Goal: Task Accomplishment & Management: Use online tool/utility

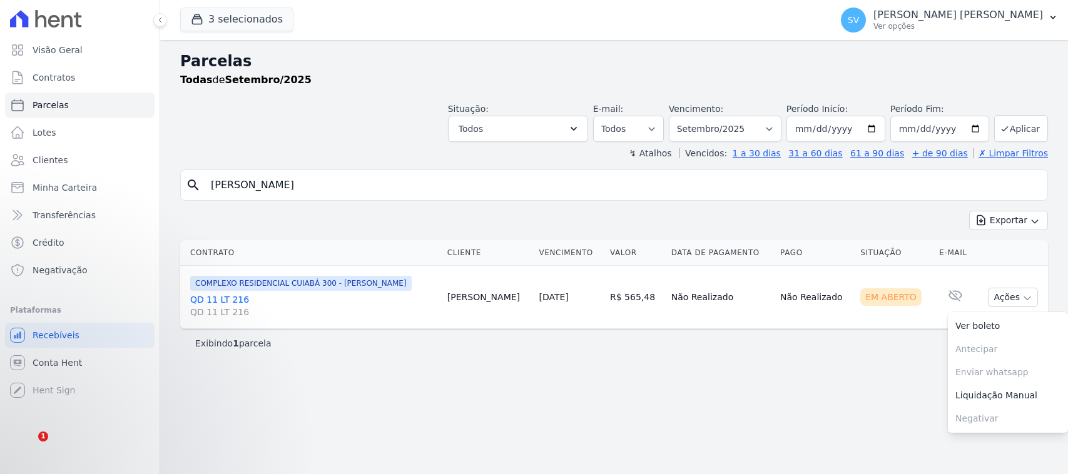
select select
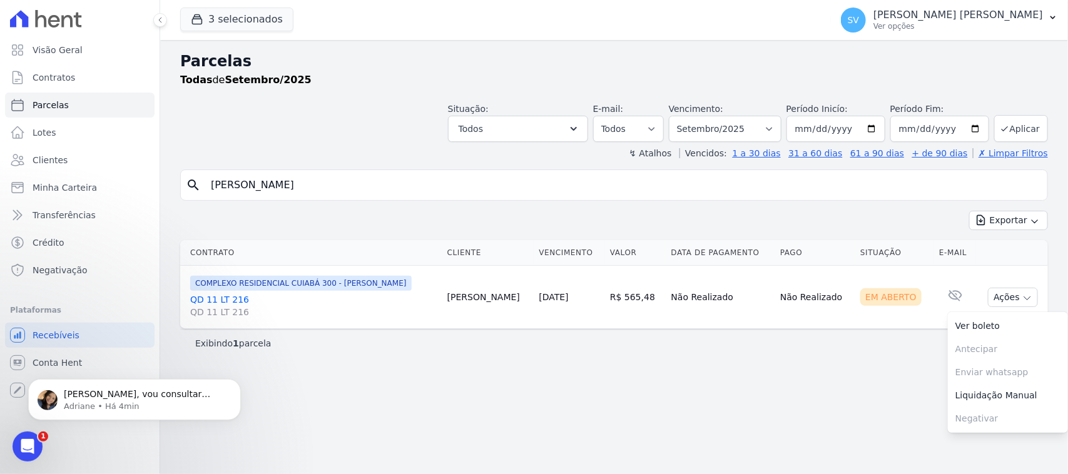
click at [377, 179] on input "Jefferson Ramos da Silva" at bounding box center [622, 185] width 839 height 25
click at [377, 178] on input "Jefferson Ramos da Silva" at bounding box center [622, 185] width 839 height 25
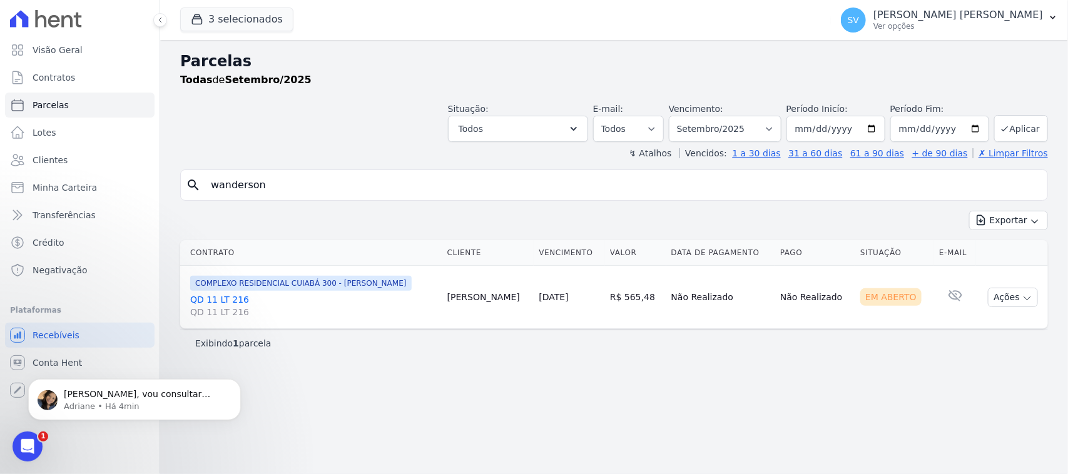
type input "WANDERSON VASCONCELOS DE MORAIS"
select select
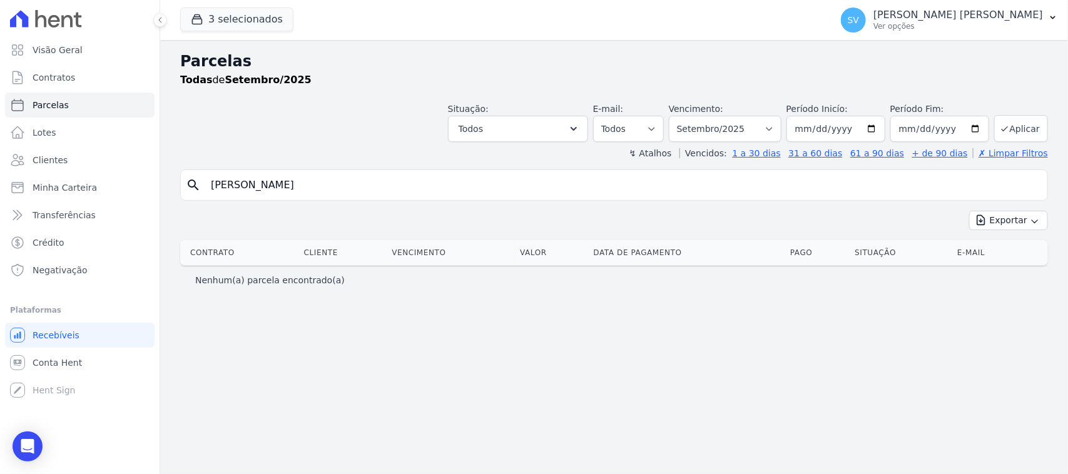
drag, startPoint x: 407, startPoint y: 182, endPoint x: 273, endPoint y: 180, distance: 133.3
click at [273, 180] on input "WANDERSON VASCONCELOS DE MORAIS" at bounding box center [622, 185] width 839 height 25
type input "Wanderson [PERSON_NAME]"
select select
click at [384, 177] on input "Wanderson Rosa Menezes" at bounding box center [622, 185] width 839 height 25
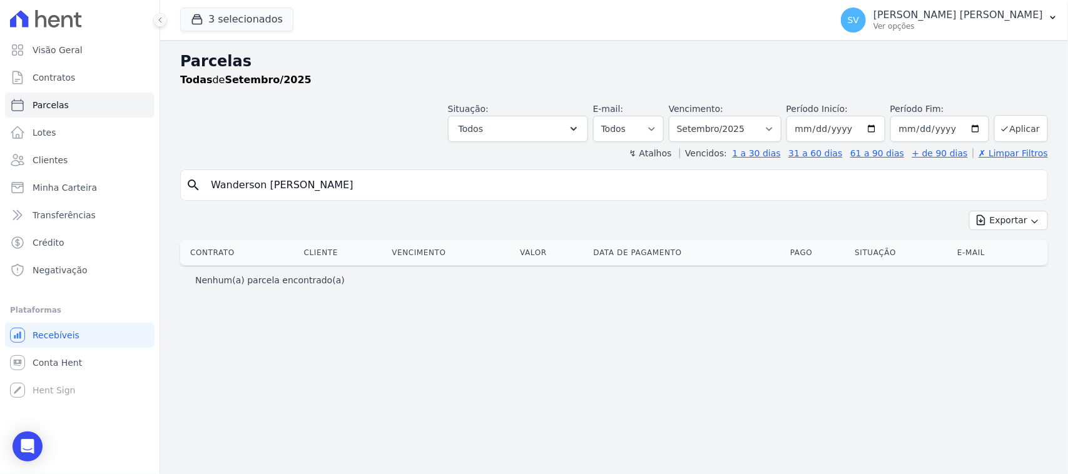
select select
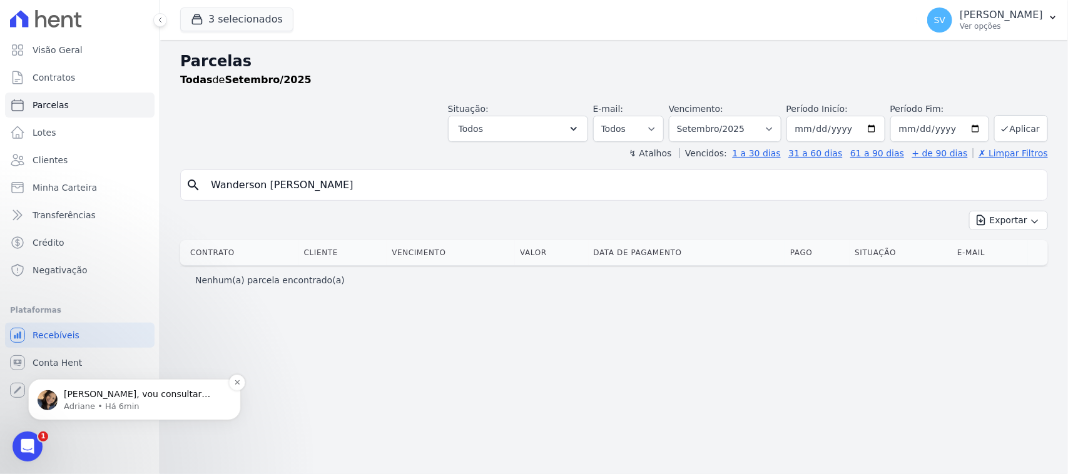
click at [158, 392] on p "Shirley, vou consultar sobre o cliente Jefferson. Um momento" at bounding box center [144, 394] width 161 height 13
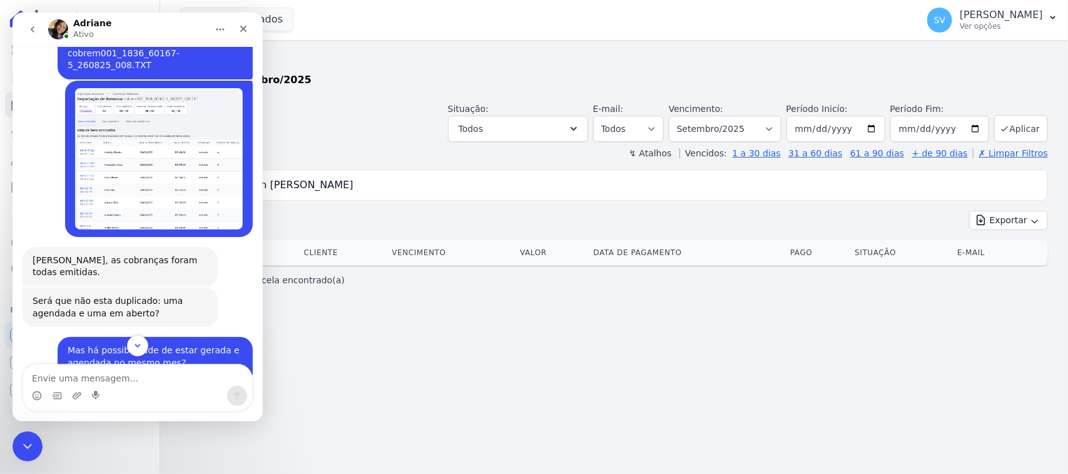
scroll to position [1267, 0]
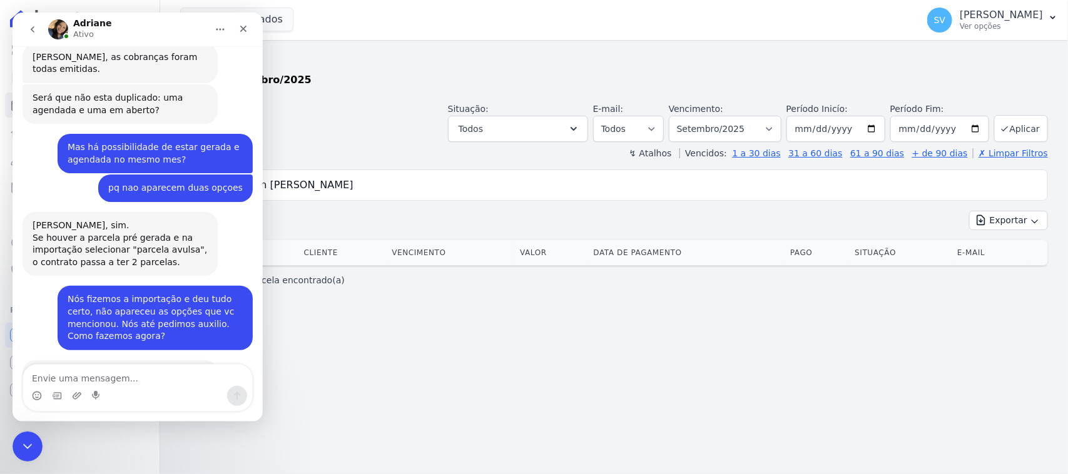
click at [179, 370] on textarea "Envie uma mensagem..." at bounding box center [137, 375] width 229 height 21
type textarea "Nós conseguimos. Obrigada Adriane."
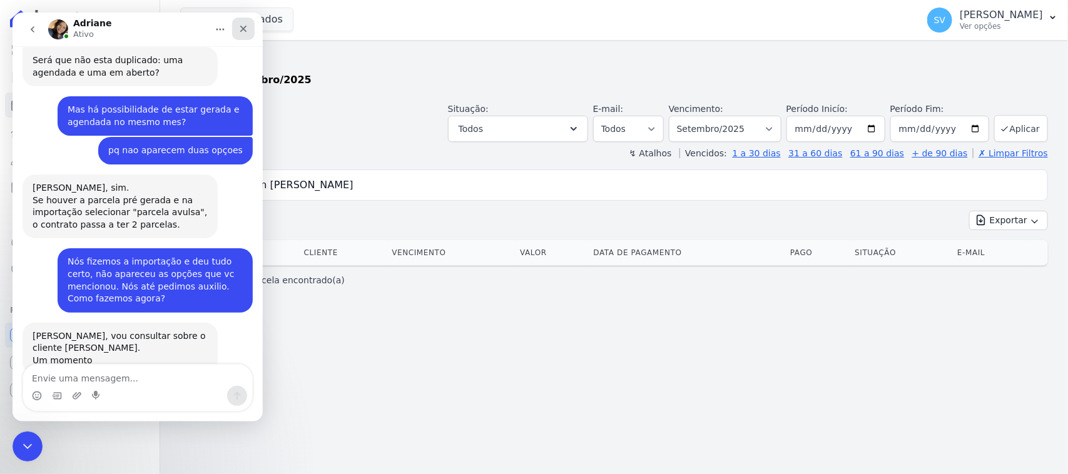
click at [242, 36] on div "Fechar" at bounding box center [243, 29] width 23 height 23
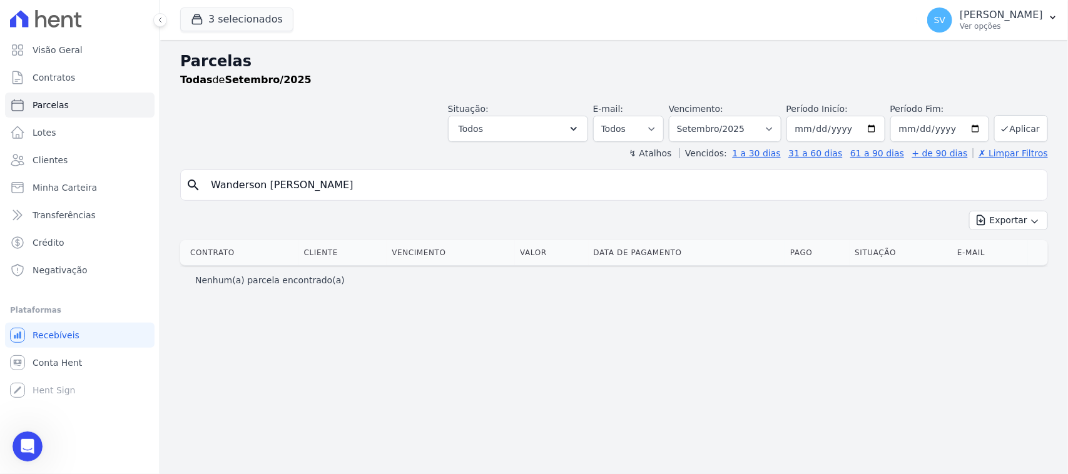
click at [350, 176] on input "Wanderson Rosa Menezes" at bounding box center [622, 185] width 839 height 25
select select
drag, startPoint x: 484, startPoint y: 192, endPoint x: 266, endPoint y: 207, distance: 218.2
click at [58, 208] on div "Visão Geral Contratos Parcelas Lotes Clientes Minha Carteira Transferências Cré…" at bounding box center [534, 237] width 1068 height 474
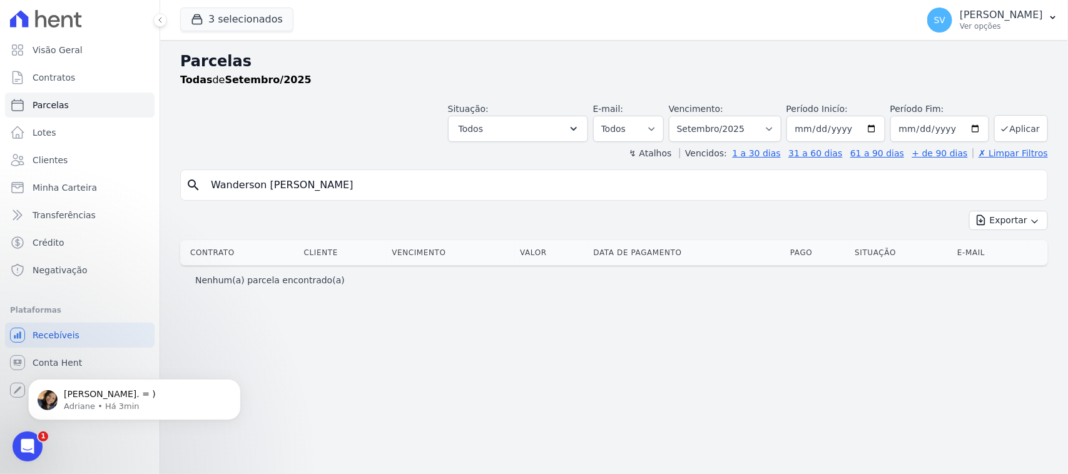
scroll to position [0, 0]
click at [144, 390] on p "[PERSON_NAME]. = )" at bounding box center [144, 394] width 161 height 13
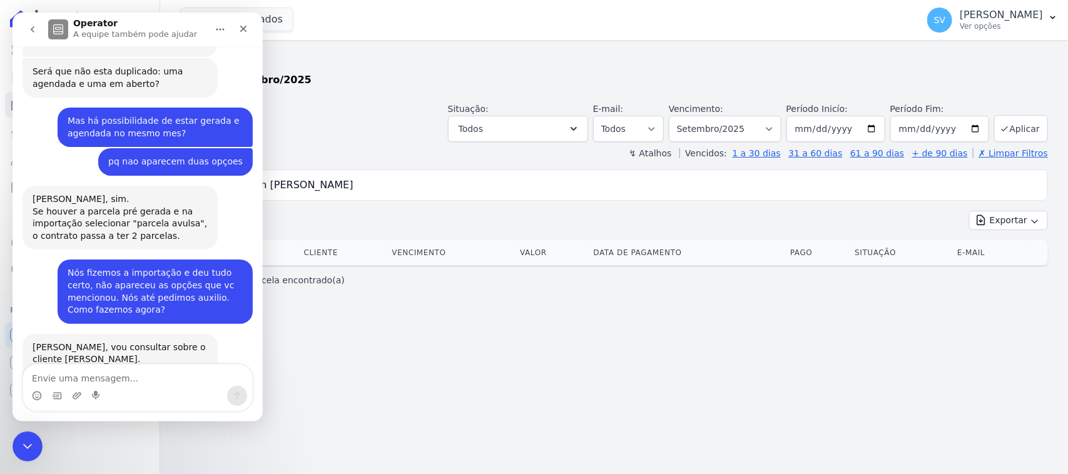
scroll to position [1363, 0]
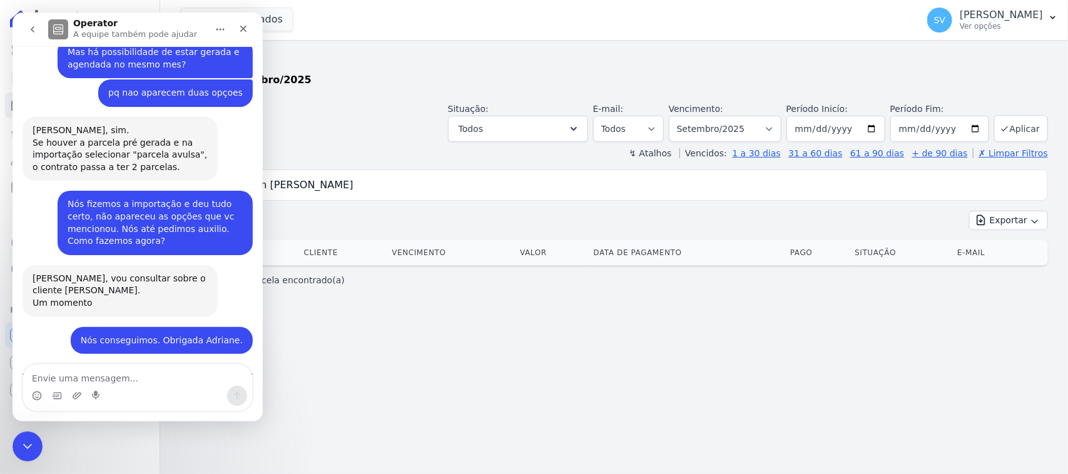
click at [392, 364] on div "Parcelas Todas de Setembro/2025 Situação: Agendado Em Aberto Pago Processando C…" at bounding box center [614, 257] width 908 height 434
click at [248, 23] on div "Fechar" at bounding box center [243, 29] width 23 height 23
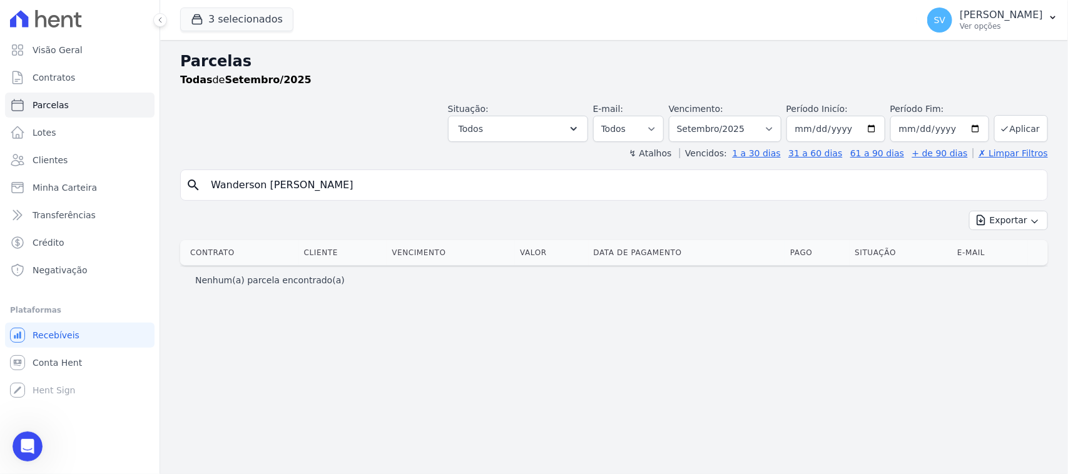
scroll to position [1342, 0]
click at [960, 19] on p "[PERSON_NAME]" at bounding box center [1001, 15] width 83 height 13
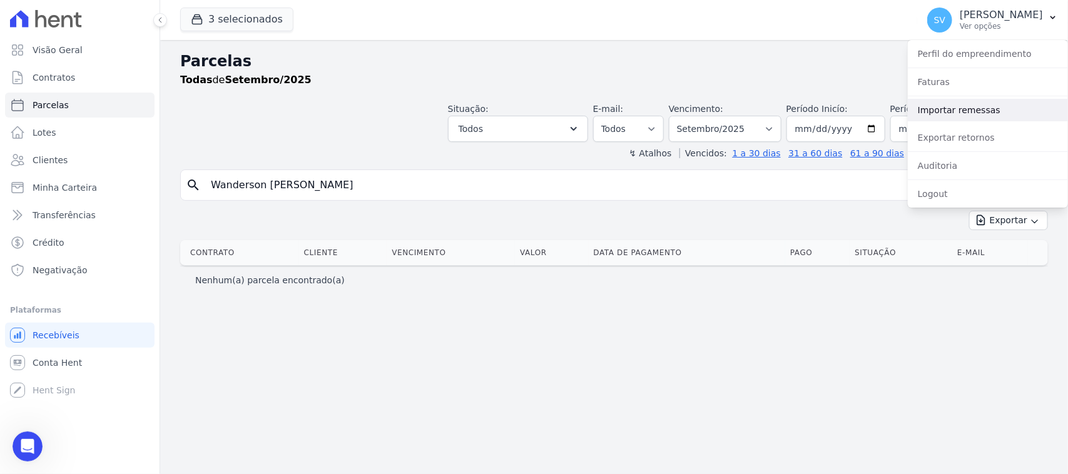
click at [973, 109] on link "Importar remessas" at bounding box center [988, 110] width 160 height 23
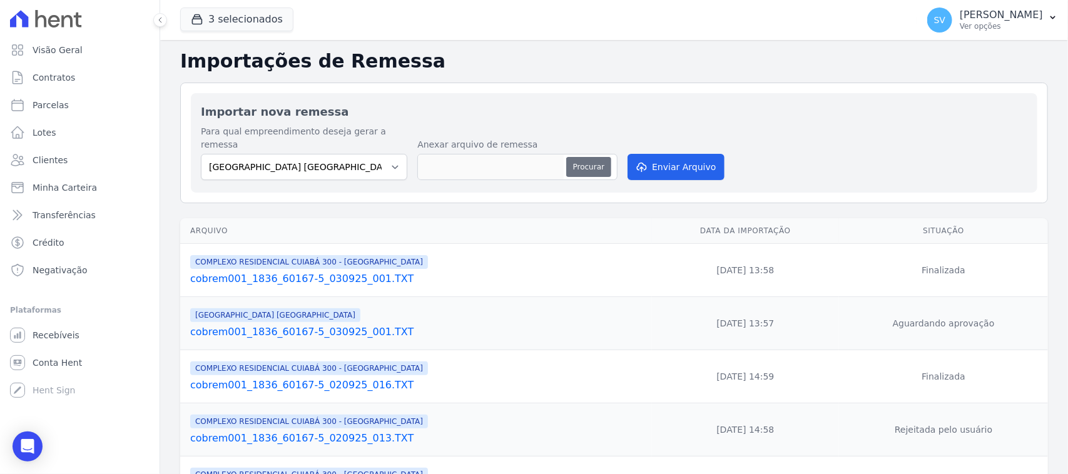
click at [590, 157] on button "Procurar" at bounding box center [588, 167] width 45 height 20
type input "cobrem001_1836_60167-5_030925_003.TXT"
click at [689, 160] on button "Enviar Arquivo" at bounding box center [675, 167] width 96 height 26
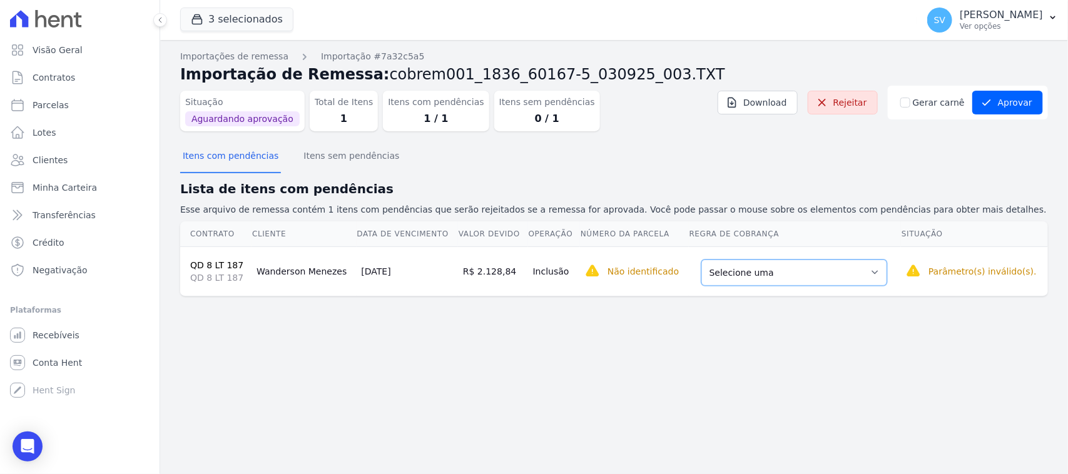
click at [763, 270] on select "Selecione uma Nova Parcela Avulsa Parcela Avulsa Existente Intercalada (3 X R$ …" at bounding box center [794, 273] width 186 height 26
click at [743, 266] on select "Selecione uma Nova Parcela Avulsa Parcela Avulsa Existente Intercalada (3 X R$ …" at bounding box center [794, 273] width 186 height 26
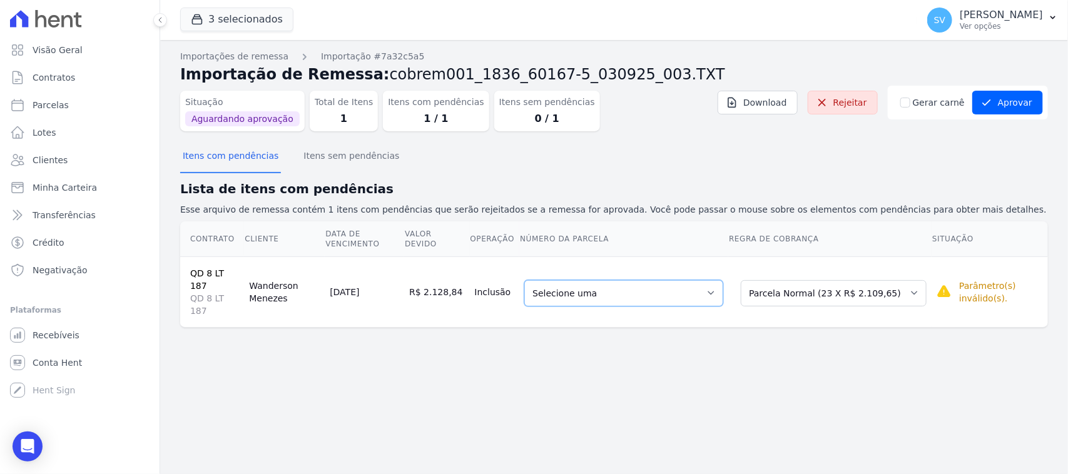
click at [664, 301] on select "Selecione uma 20 - [DATE] - R$ 1.902,99 - Agendado" at bounding box center [623, 293] width 199 height 26
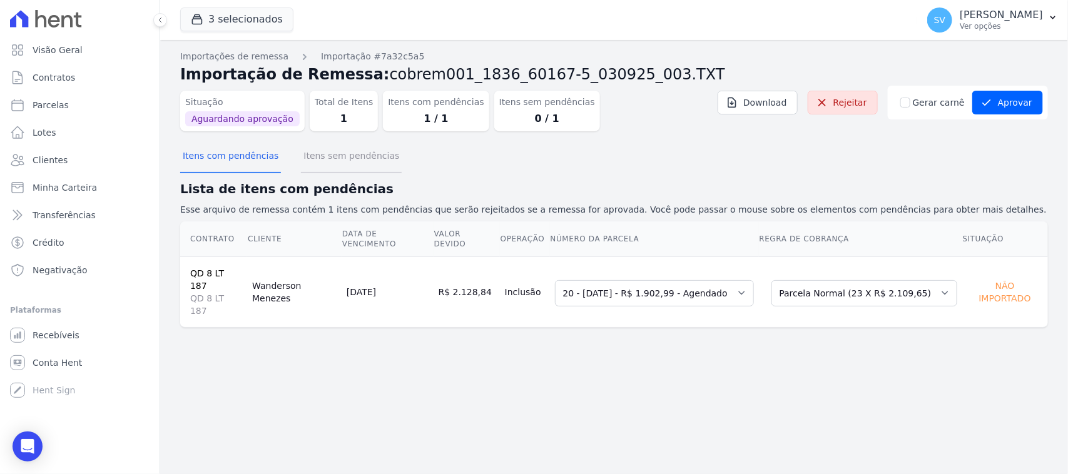
drag, startPoint x: 311, startPoint y: 151, endPoint x: 307, endPoint y: 161, distance: 10.4
click at [311, 152] on button "Itens sem pendências" at bounding box center [351, 157] width 101 height 33
click at [268, 158] on button "Itens com pendências" at bounding box center [230, 157] width 101 height 33
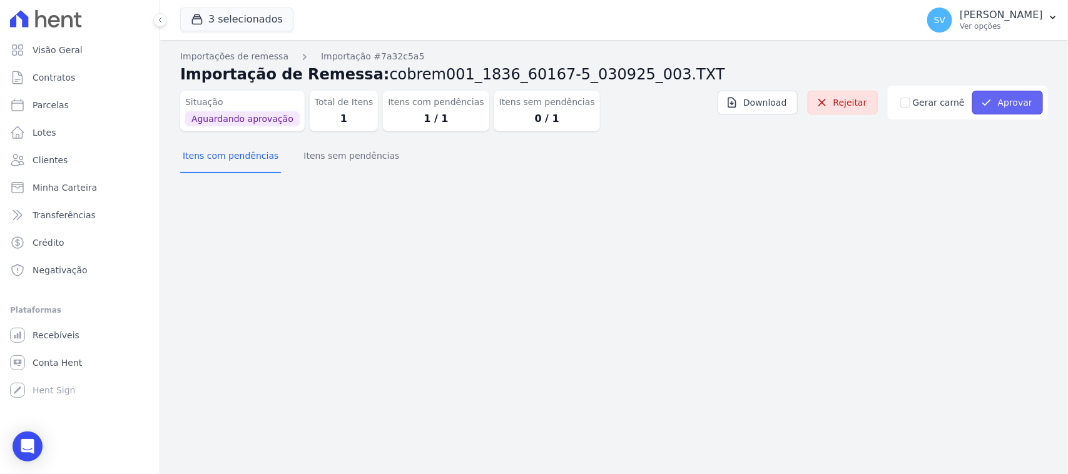
click at [997, 107] on button "Aprovar" at bounding box center [1007, 103] width 71 height 24
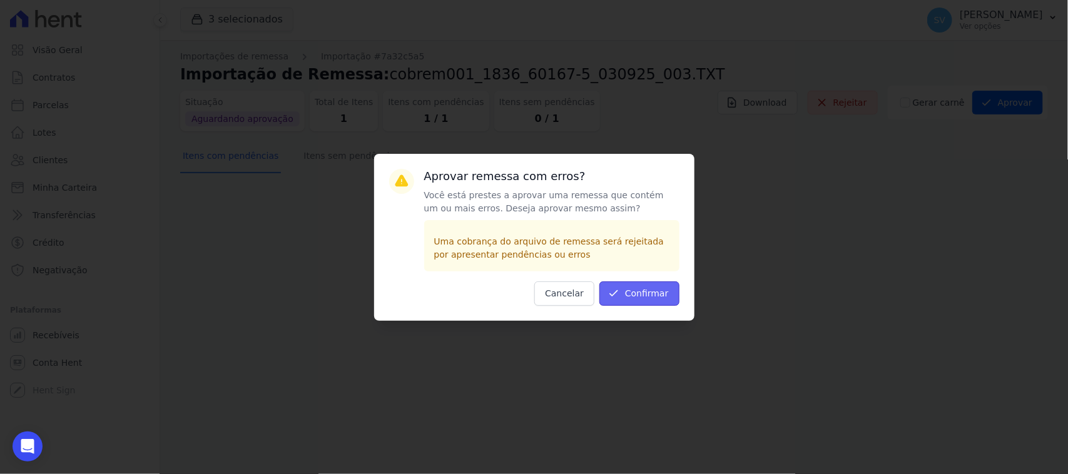
click at [632, 289] on button "Confirmar" at bounding box center [639, 294] width 80 height 24
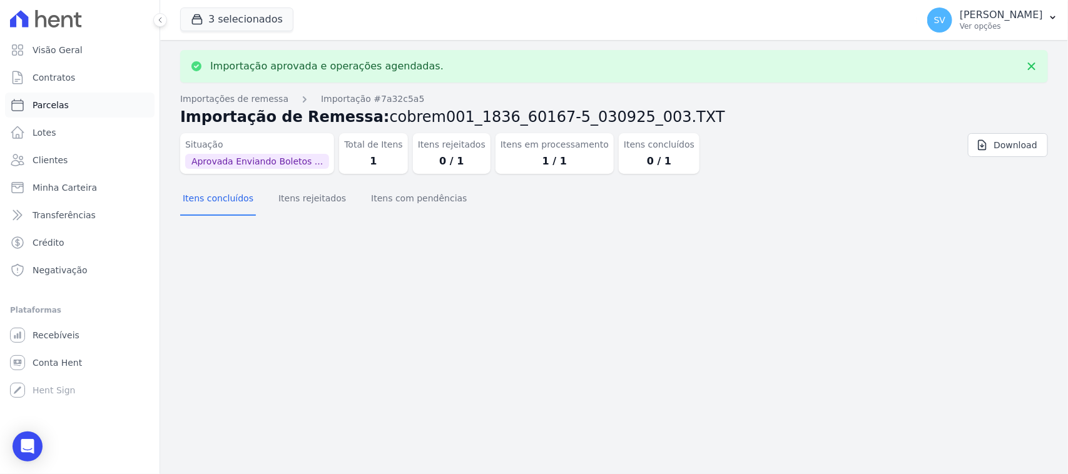
click at [83, 103] on link "Parcelas" at bounding box center [80, 105] width 150 height 25
select select
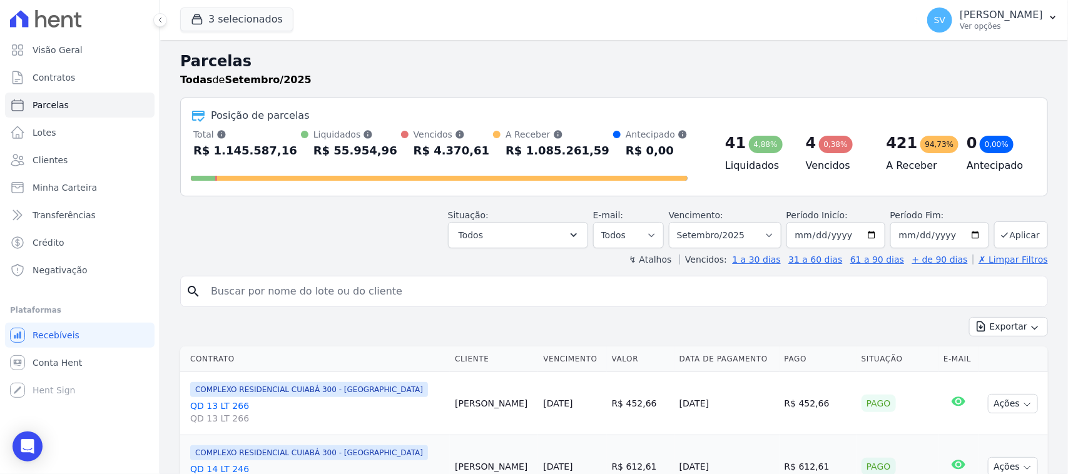
click at [378, 288] on input "search" at bounding box center [622, 291] width 839 height 25
type input "wanderson"
select select
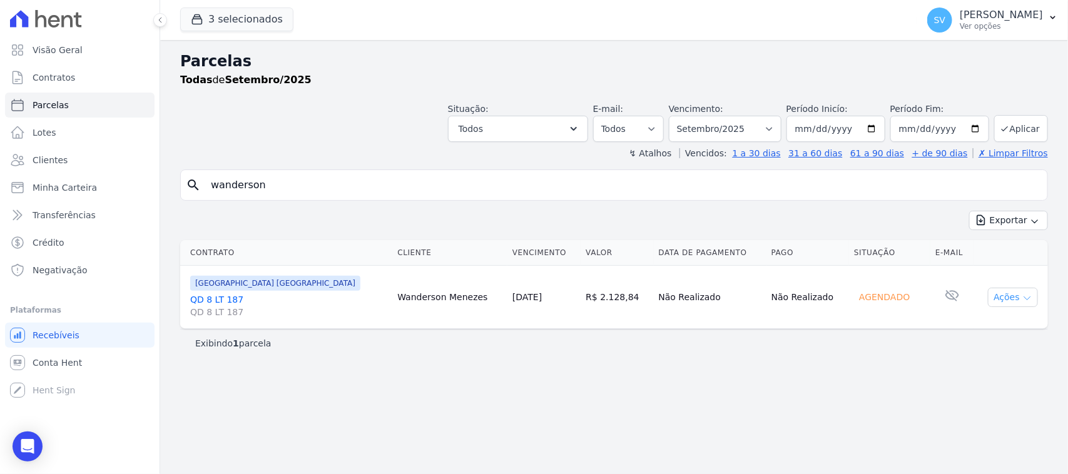
click at [1030, 297] on icon "button" at bounding box center [1027, 298] width 10 height 10
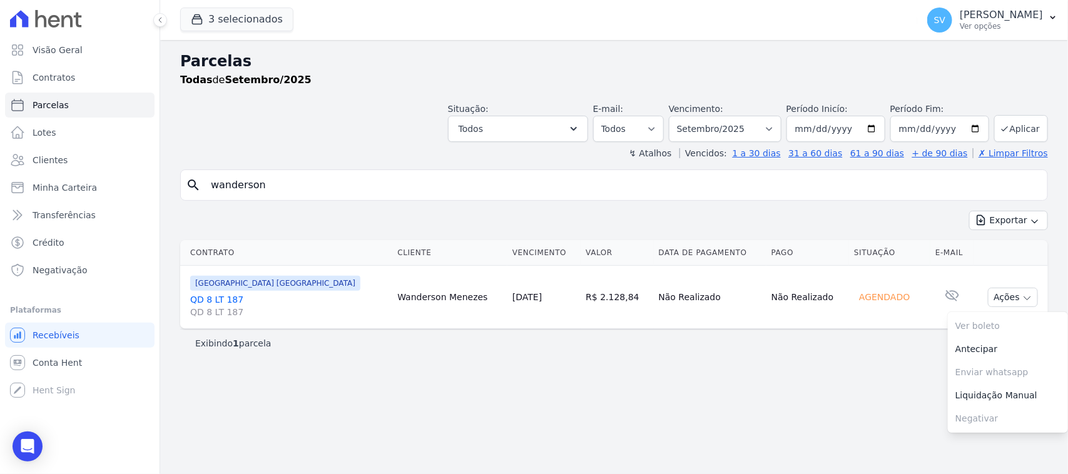
click at [876, 366] on div "Parcelas Todas de Setembro/2025 Situação: Agendado Em Aberto Pago Processando C…" at bounding box center [614, 257] width 908 height 434
click at [303, 178] on input "wanderson" at bounding box center [622, 185] width 839 height 25
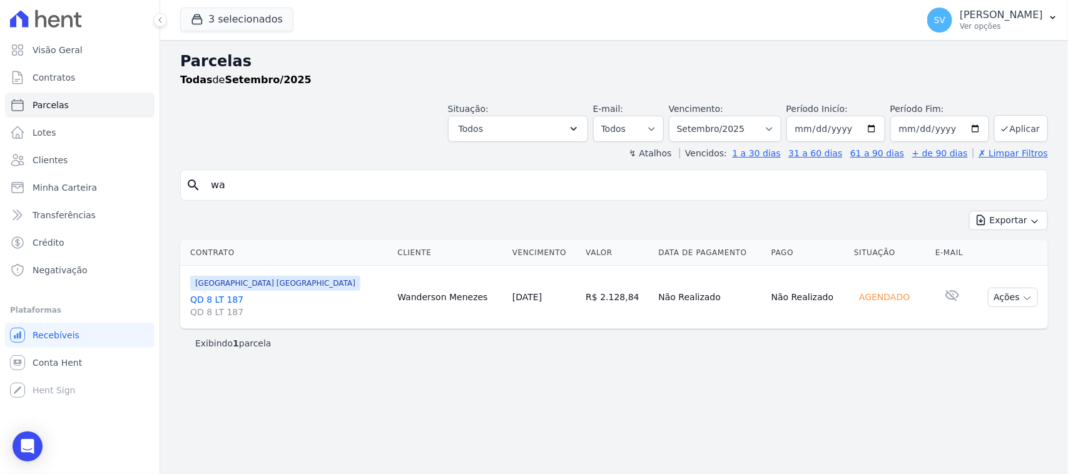
type input "w"
type input "Wanderson Rosa Menezes"
select select
click at [1023, 295] on icon "button" at bounding box center [1027, 298] width 10 height 10
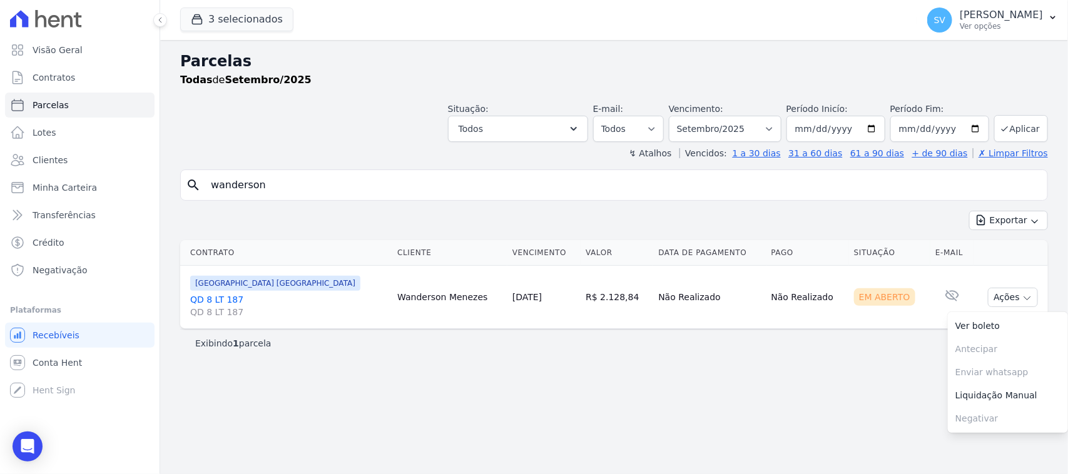
drag, startPoint x: 787, startPoint y: 423, endPoint x: 882, endPoint y: 382, distance: 103.4
click at [787, 421] on div "Parcelas Todas de Setembro/2025 Situação: Agendado Em Aberto Pago Processando C…" at bounding box center [614, 257] width 908 height 434
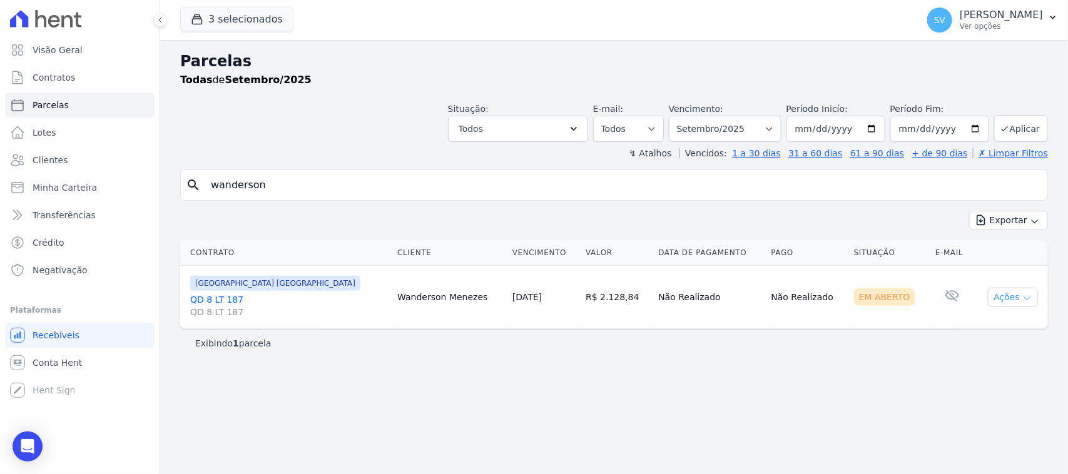
click at [1006, 292] on button "Ações" at bounding box center [1013, 297] width 50 height 19
click at [992, 323] on link "Ver boleto" at bounding box center [1008, 326] width 120 height 23
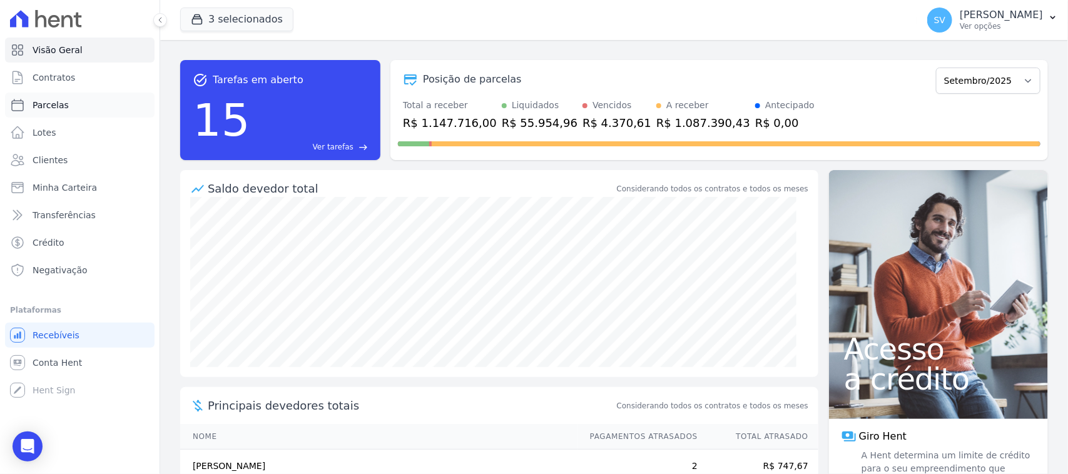
click at [69, 108] on link "Parcelas" at bounding box center [80, 105] width 150 height 25
select select
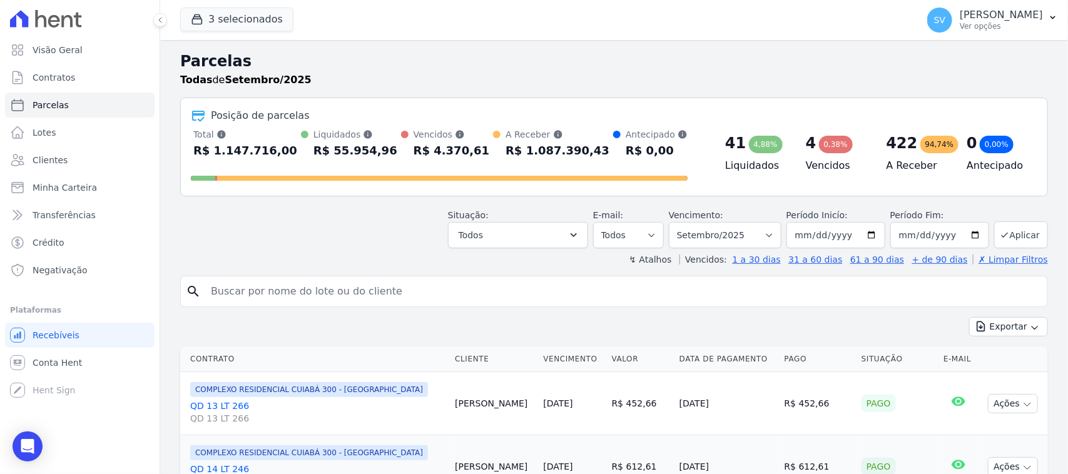
click at [398, 301] on input "search" at bounding box center [622, 291] width 839 height 25
type input "[PERSON_NAME]"
click at [384, 295] on input "[PERSON_NAME]" at bounding box center [622, 291] width 839 height 25
select select
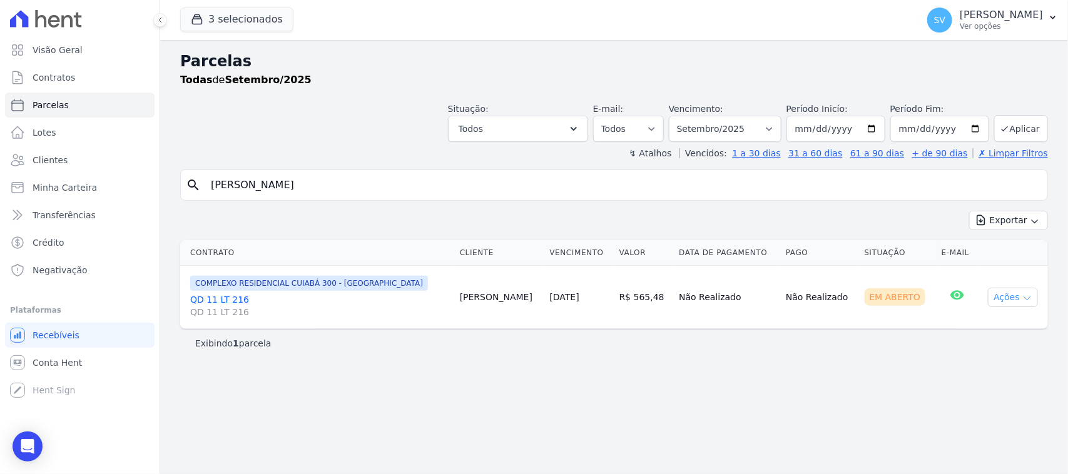
click at [1012, 301] on button "Ações" at bounding box center [1013, 297] width 50 height 19
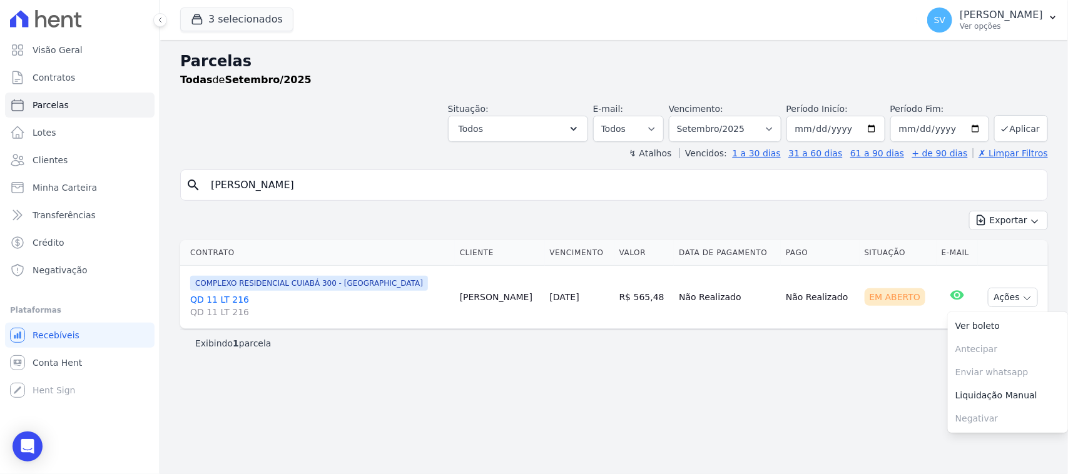
click at [424, 345] on div "Exibindo 1 parcela" at bounding box center [614, 343] width 838 height 13
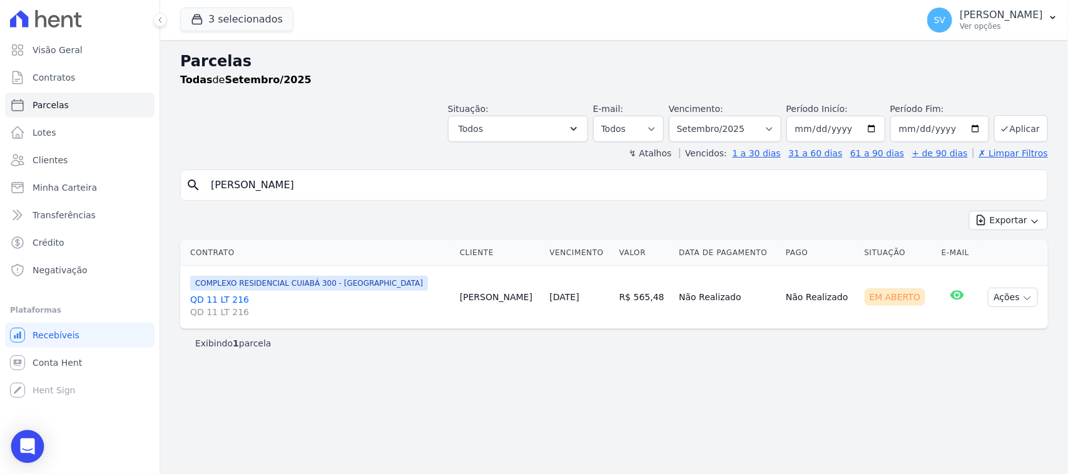
click at [24, 448] on icon "Open Intercom Messenger" at bounding box center [27, 447] width 14 height 16
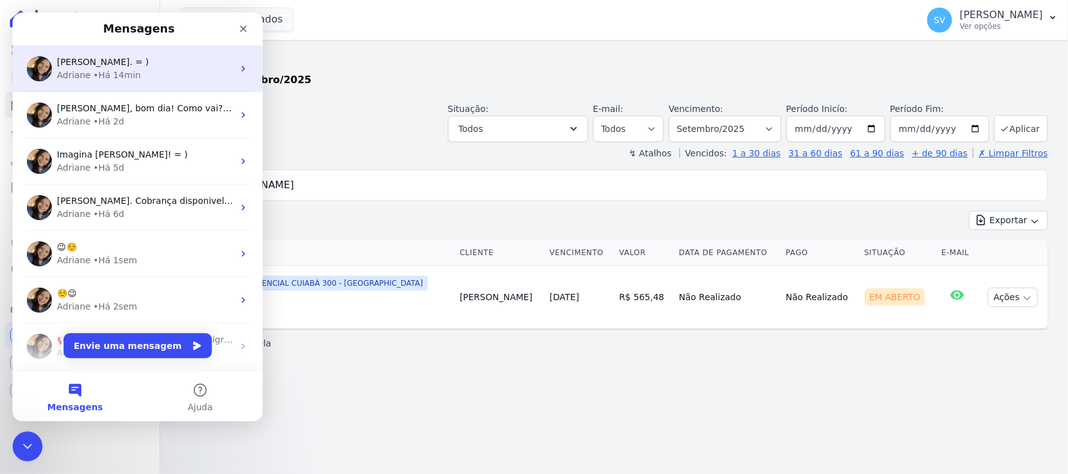
click at [131, 83] on div "[PERSON_NAME]. = ) [PERSON_NAME] • Há 14min" at bounding box center [138, 69] width 250 height 46
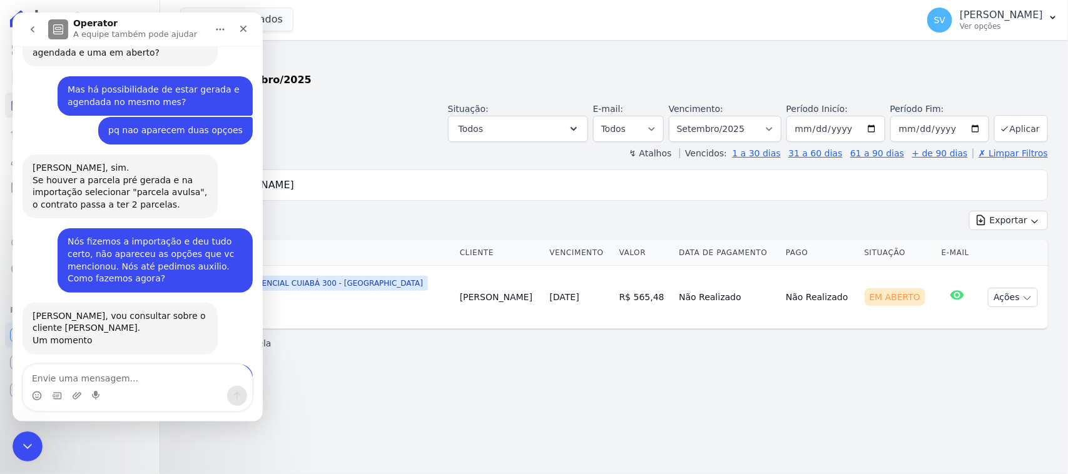
scroll to position [1342, 0]
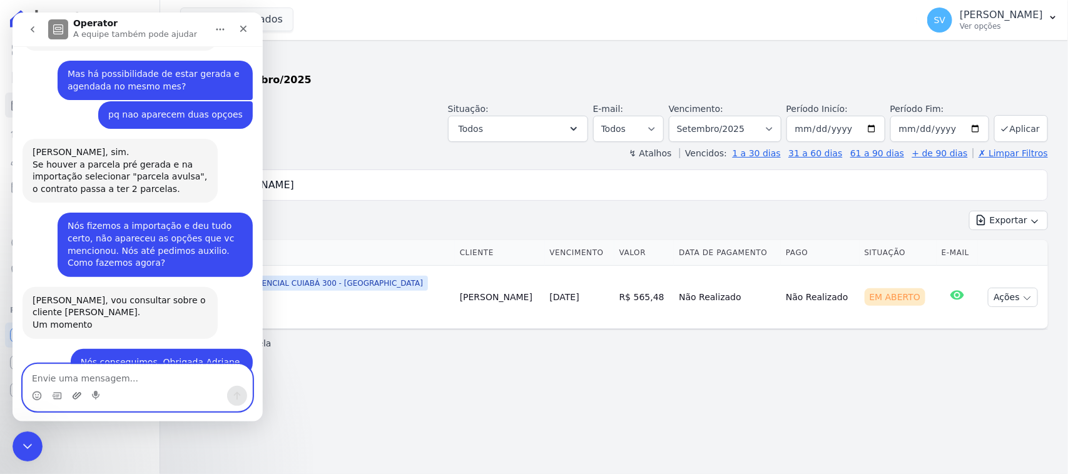
click at [79, 393] on icon "Upload do anexo" at bounding box center [77, 396] width 10 height 10
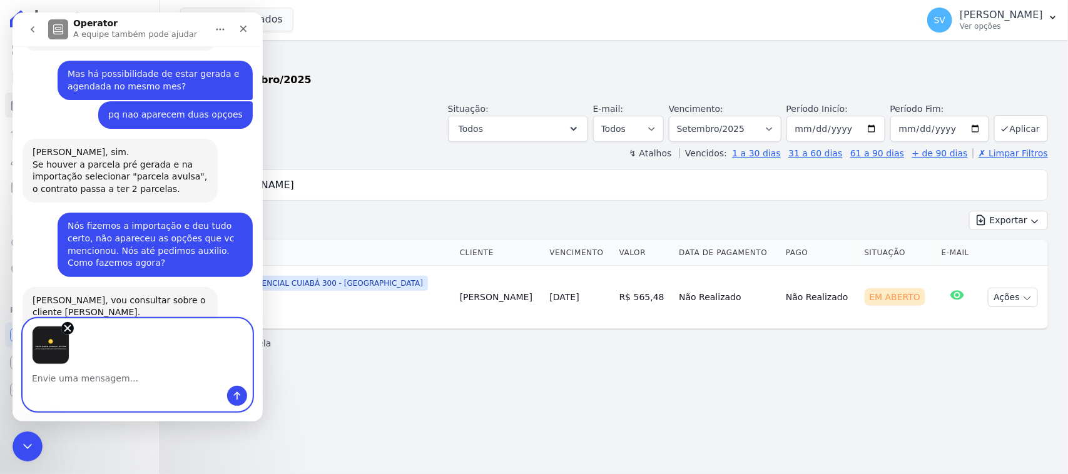
scroll to position [1388, 0]
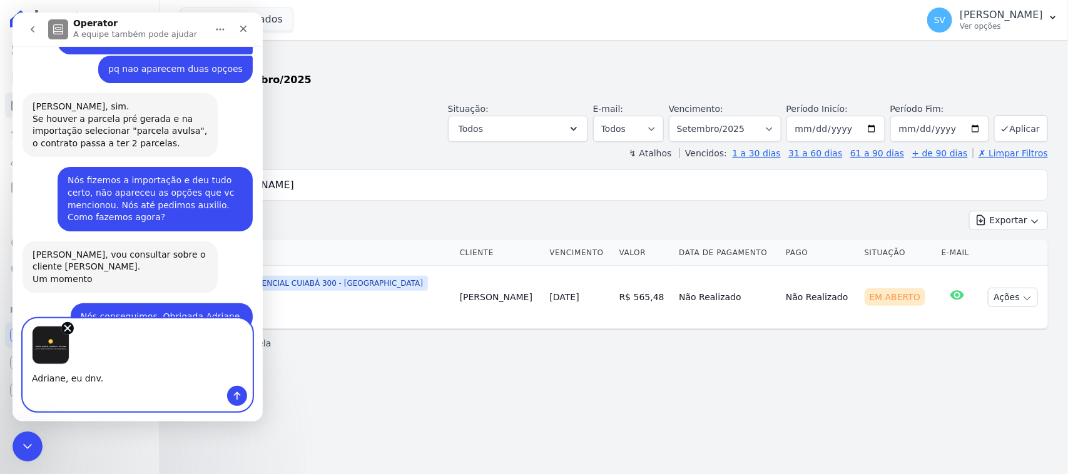
type textarea "Adriane, eu dnv."
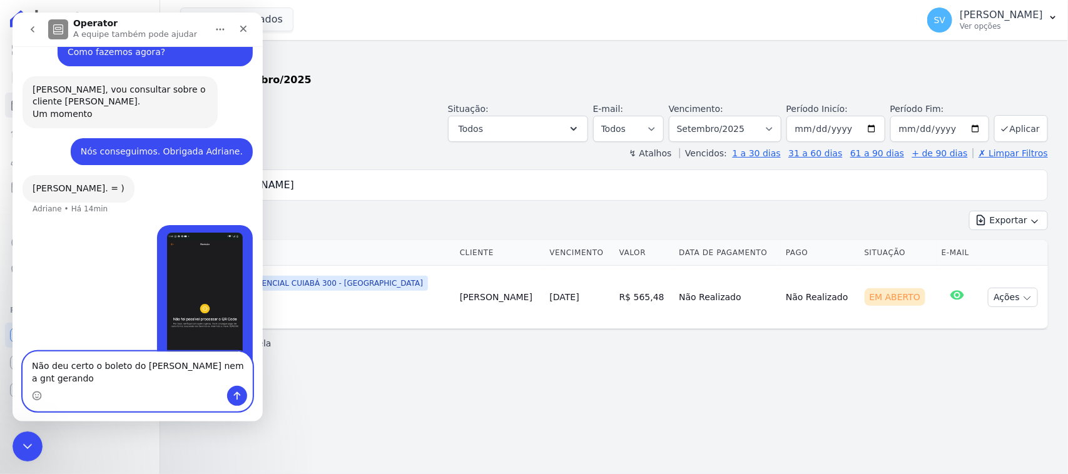
scroll to position [1565, 0]
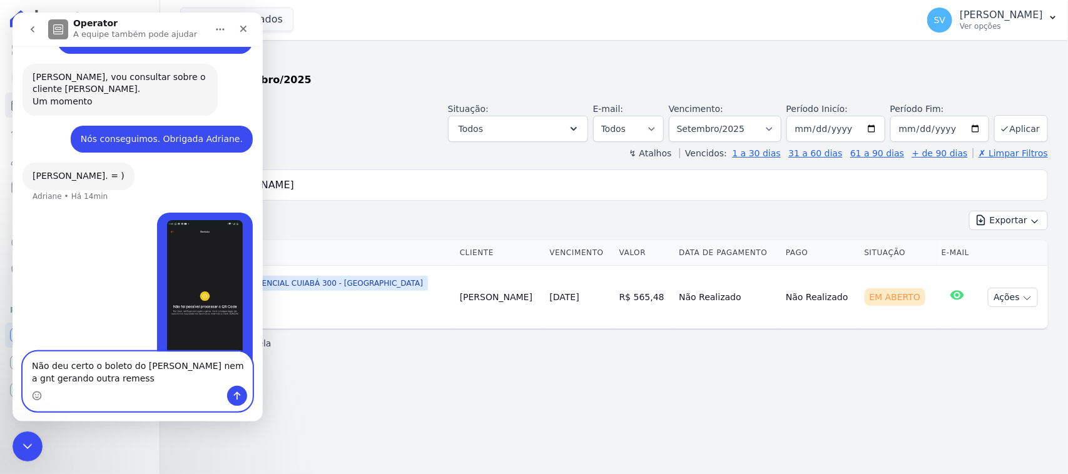
type textarea "Não deu certo o boleto do [PERSON_NAME] nem a gnt gerando outra remessa"
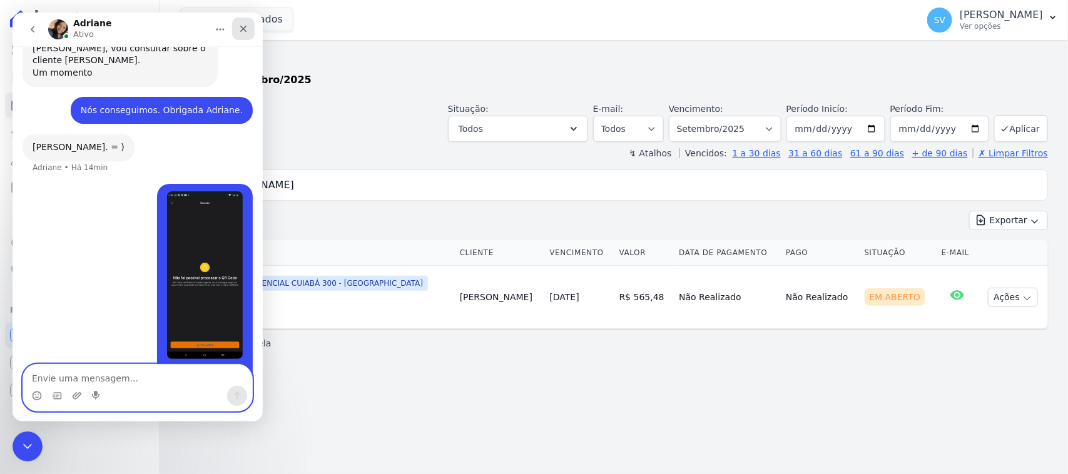
click at [242, 31] on icon "Fechar" at bounding box center [243, 29] width 10 height 10
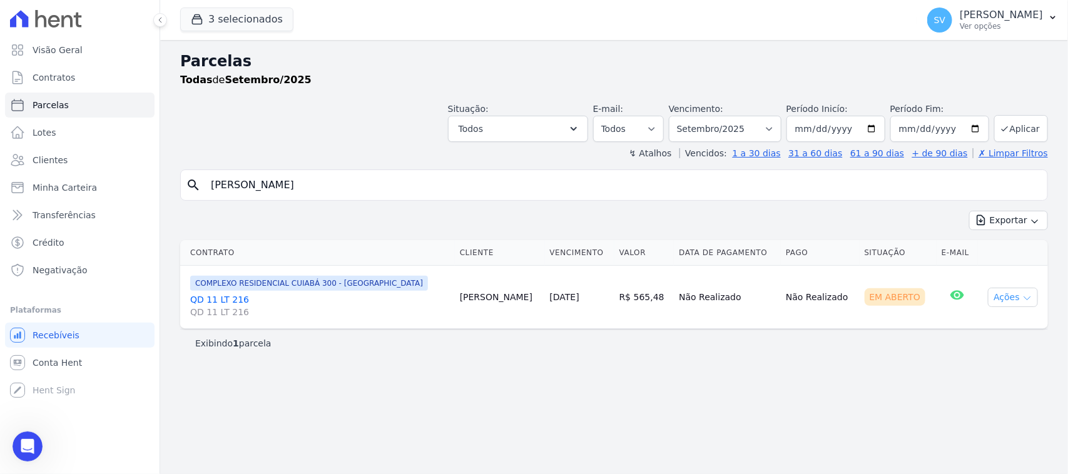
click at [1001, 305] on button "Ações" at bounding box center [1013, 297] width 50 height 19
click at [965, 321] on link "Ver boleto" at bounding box center [1008, 326] width 120 height 23
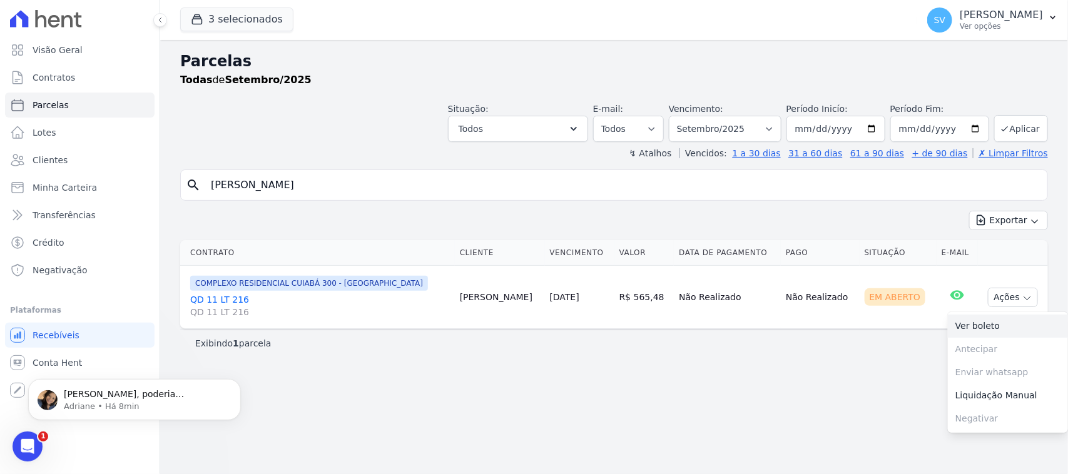
scroll to position [1643, 0]
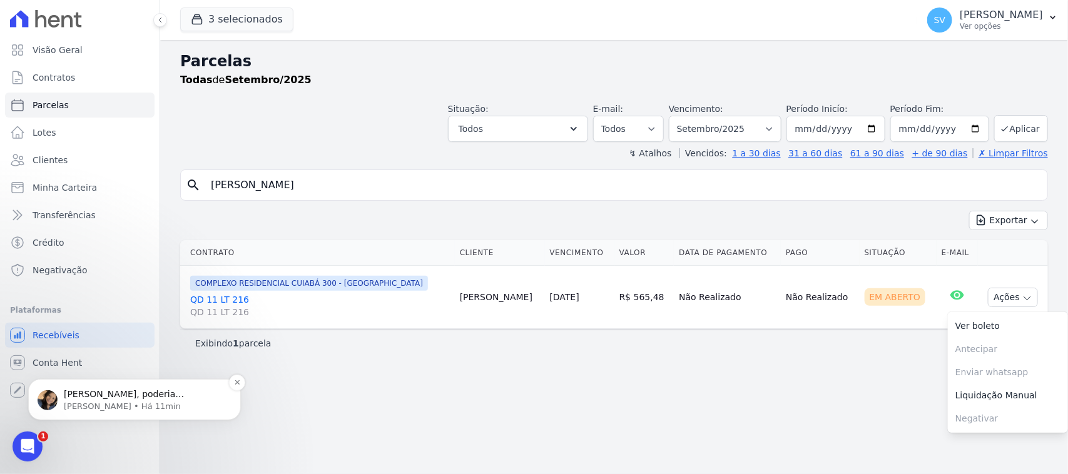
click at [135, 404] on p "[PERSON_NAME] • Há 11min" at bounding box center [144, 405] width 161 height 11
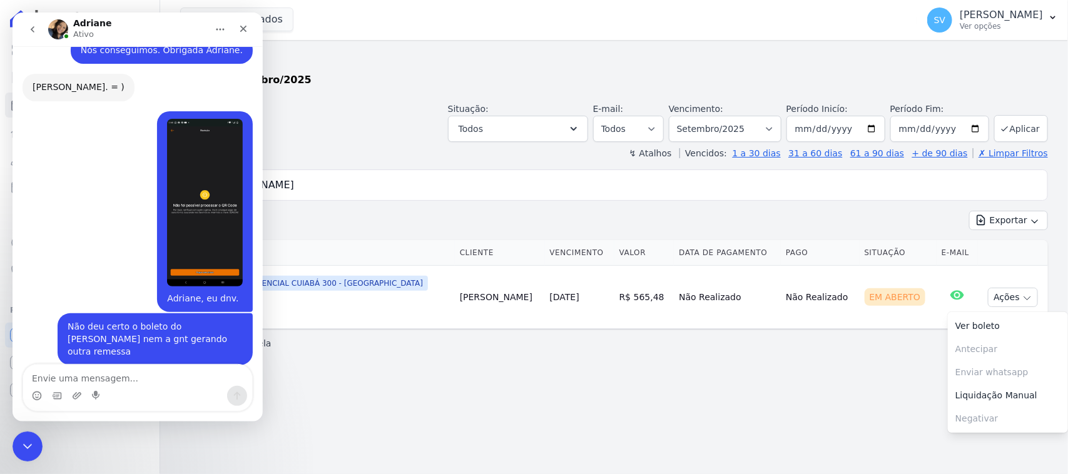
scroll to position [1664, 0]
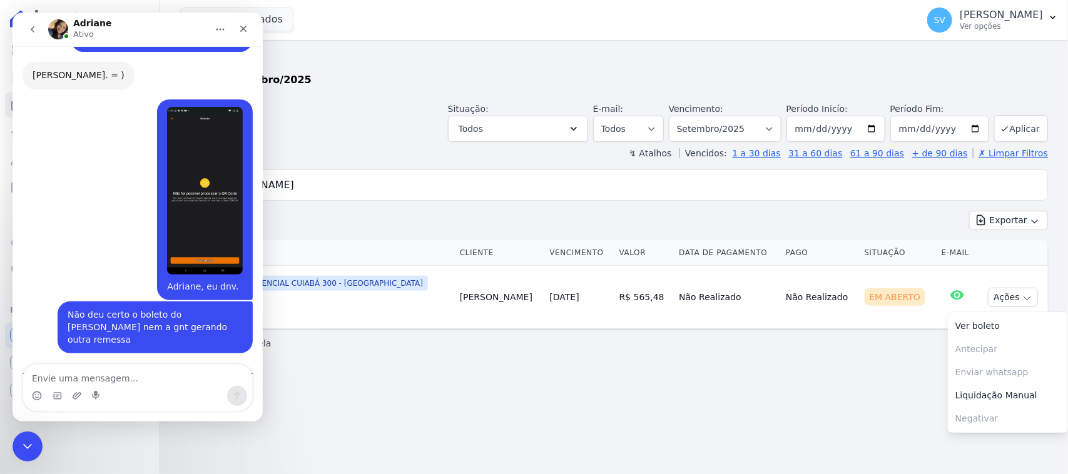
click at [182, 374] on textarea "Envie uma mensagem..." at bounding box center [137, 375] width 229 height 21
click at [76, 394] on icon "Upload do anexo" at bounding box center [77, 395] width 9 height 7
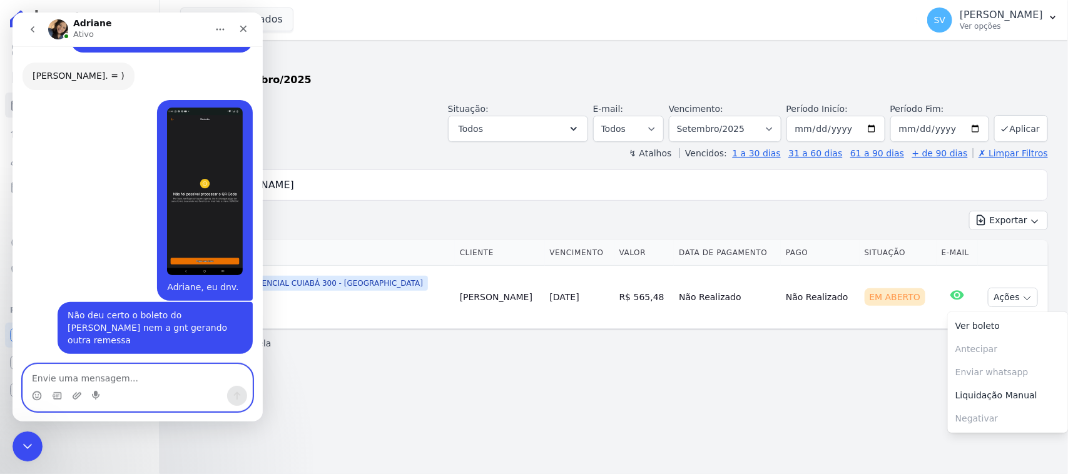
scroll to position [1682, 0]
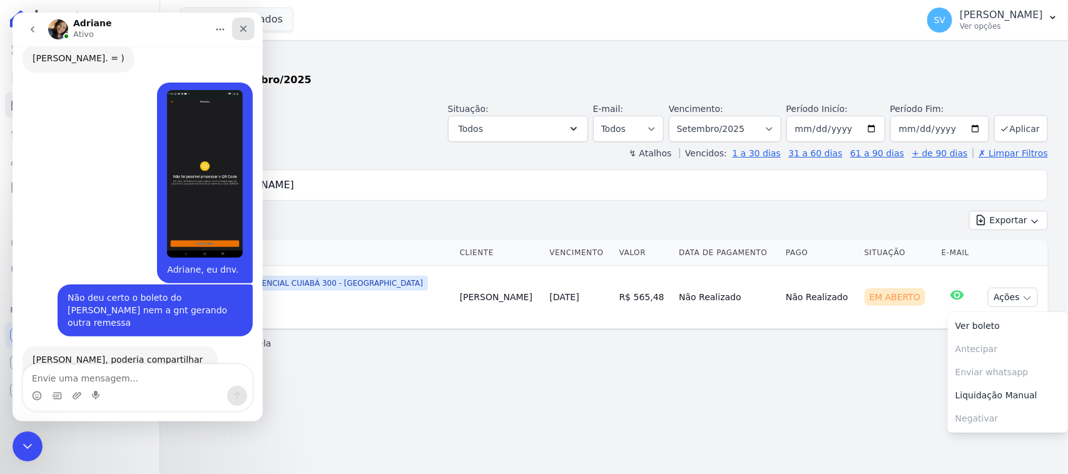
click at [241, 32] on icon "Fechar" at bounding box center [243, 29] width 10 height 10
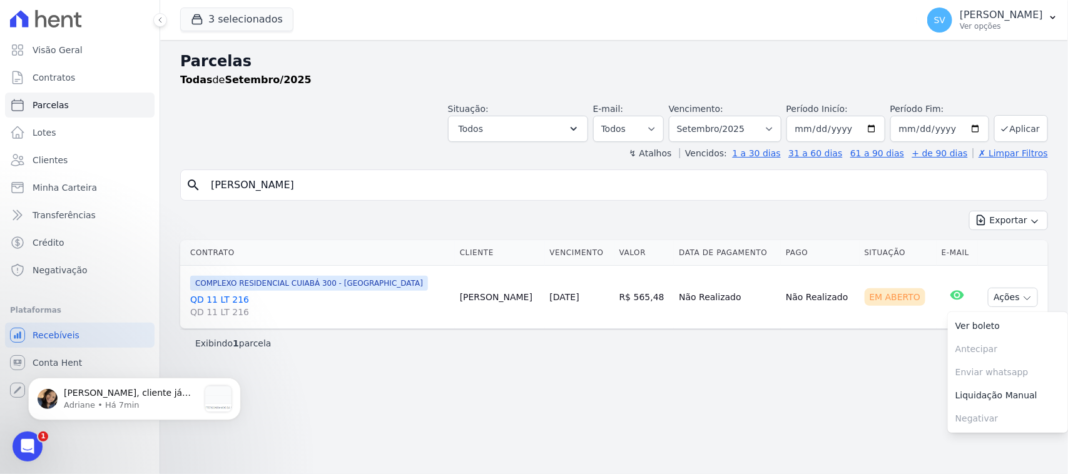
scroll to position [1796, 0]
click at [142, 390] on div "[PERSON_NAME], cliente já efetuou o pagamento: Não consigo mais validar sobre o…" at bounding box center [134, 398] width 213 height 43
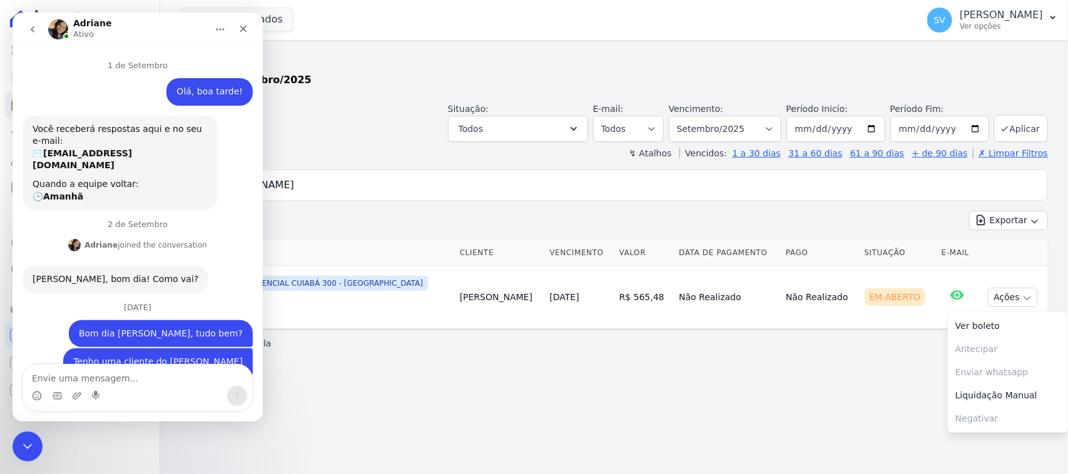
scroll to position [2, 0]
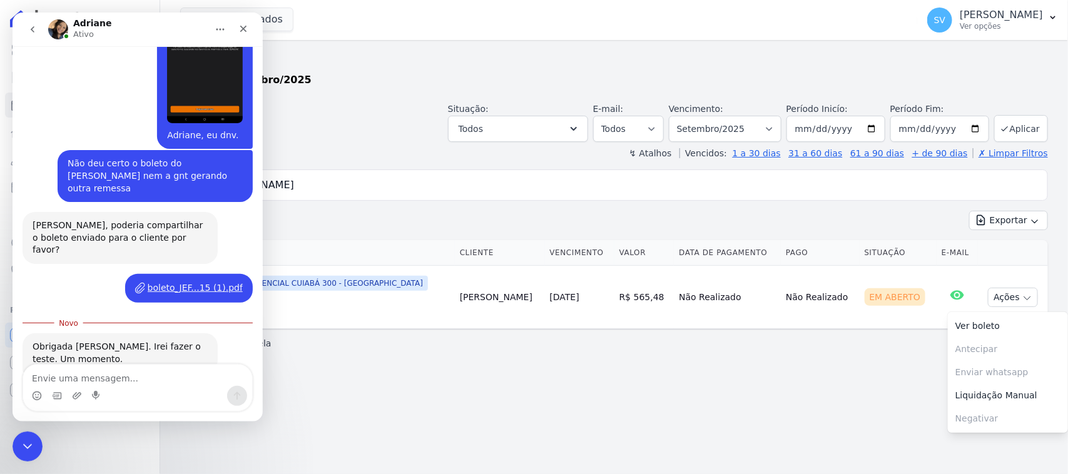
click at [141, 375] on textarea "Envie uma mensagem..." at bounding box center [137, 375] width 229 height 21
type textarea "Obrigada Adriane."
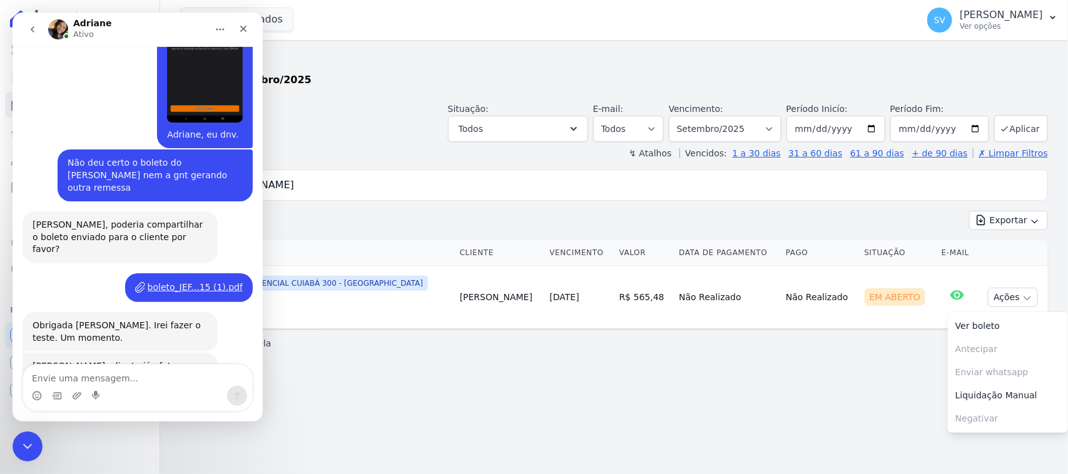
scroll to position [1833, 0]
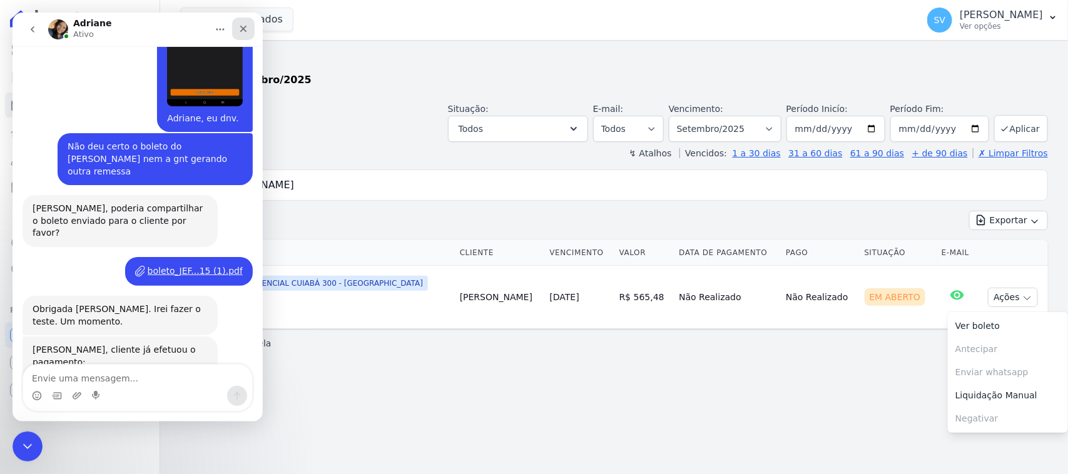
click at [247, 24] on icon "Fechar" at bounding box center [243, 29] width 10 height 10
